Goal: Transaction & Acquisition: Subscribe to service/newsletter

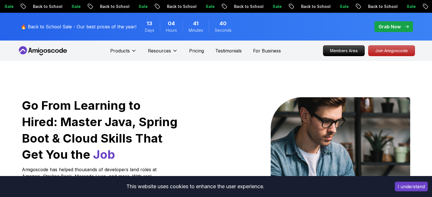
click at [401, 44] on nav "Products Resources Pricing Testimonials For Business Members Area Join Amigosco…" at bounding box center [215, 51] width 397 height 20
click at [401, 50] on p "Join Amigoscode" at bounding box center [391, 51] width 44 height 10
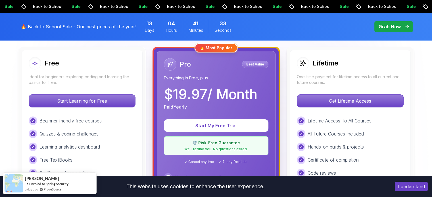
scroll to position [170, 0]
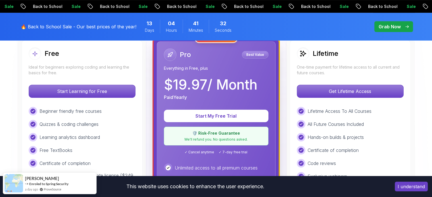
click at [408, 187] on button "I understand" at bounding box center [410, 187] width 33 height 10
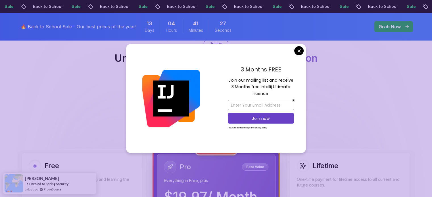
scroll to position [0, 0]
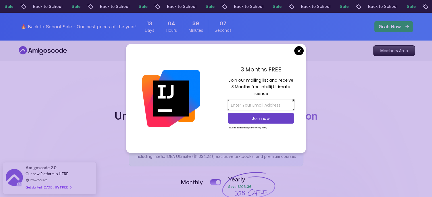
click at [234, 104] on input "email" at bounding box center [261, 105] width 66 height 11
drag, startPoint x: 254, startPoint y: 106, endPoint x: 258, endPoint y: 106, distance: 3.7
click at [258, 106] on input "[EMAIL_ADDRESS][DOMAIN_NAME]" at bounding box center [261, 105] width 66 height 11
type input "[EMAIL_ADDRESS][DOMAIN_NAME]"
click at [254, 121] on p "Join now" at bounding box center [261, 119] width 54 height 6
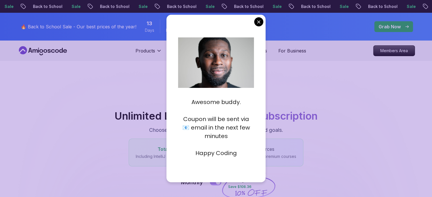
click at [225, 150] on p "Happy Coding" at bounding box center [216, 153] width 76 height 9
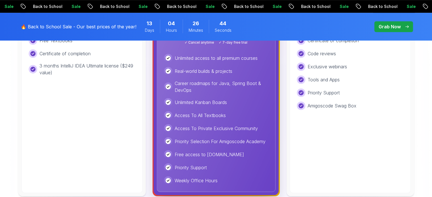
scroll to position [369, 0]
